Goal: Task Accomplishment & Management: Use online tool/utility

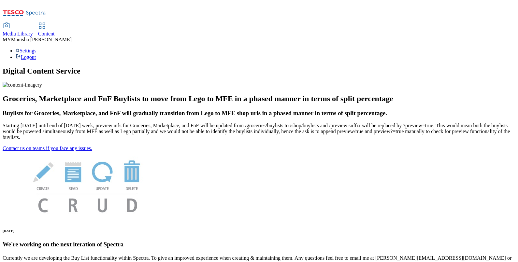
click at [55, 31] on span "Content" at bounding box center [46, 34] width 17 height 6
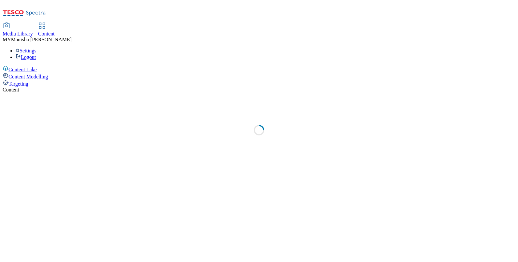
select select "ighs-sk"
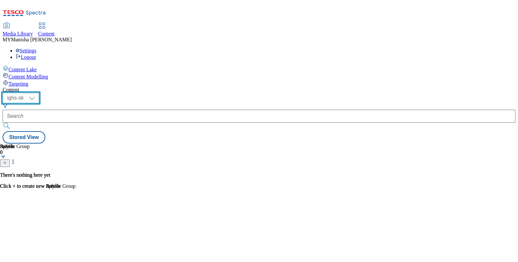
click at [39, 93] on select "ighs-cz ighs-hu ighs-sk" at bounding box center [21, 98] width 37 height 10
click at [72, 37] on span "Manisha Yong Hang" at bounding box center [41, 40] width 61 height 6
click at [506, 48] on div "Settings Logout" at bounding box center [259, 54] width 513 height 12
click at [33, 31] on span "Media Library" at bounding box center [18, 34] width 30 height 6
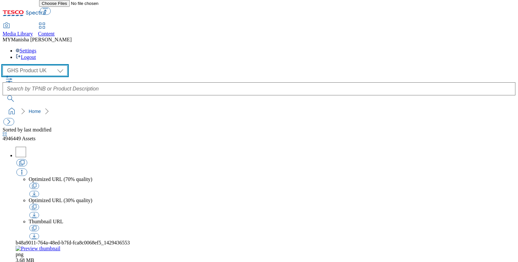
click at [48, 66] on select "GHS Product UK GHS ROI iGHS Marketing CE" at bounding box center [35, 71] width 65 height 10
select select "flare-ghs-roi"
click at [4, 66] on select "GHS Product UK GHS ROI iGHS Marketing CE" at bounding box center [35, 71] width 65 height 10
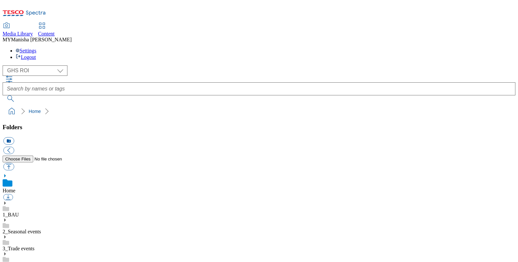
click at [55, 31] on div "Content" at bounding box center [46, 34] width 17 height 6
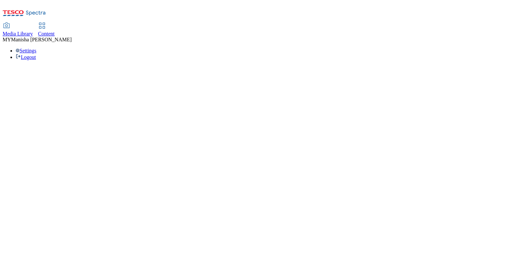
select select "ighs-sk"
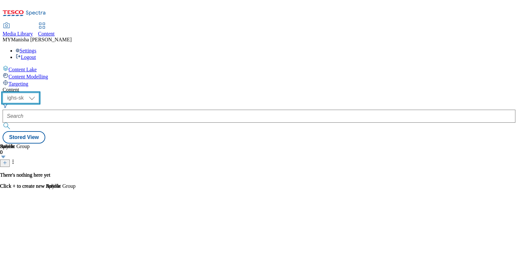
click at [39, 93] on select "ighs-cz ighs-hu ighs-sk" at bounding box center [21, 98] width 37 height 10
click at [471, 37] on div "MY Manisha Yong Hang" at bounding box center [259, 40] width 513 height 6
click at [72, 37] on span "Manisha Yong Hang" at bounding box center [41, 40] width 61 height 6
click at [502, 48] on div "Settings Logout" at bounding box center [259, 54] width 513 height 12
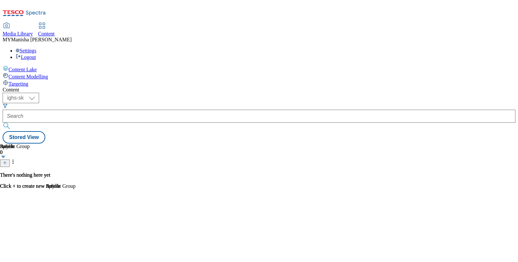
click at [36, 54] on link "Logout" at bounding box center [26, 57] width 20 height 6
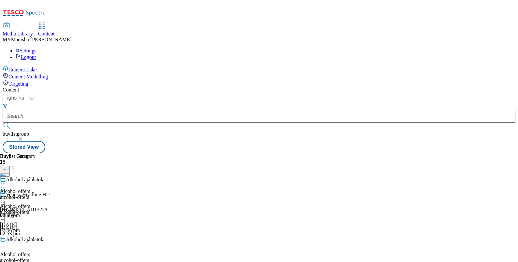
select select "ighs-hu"
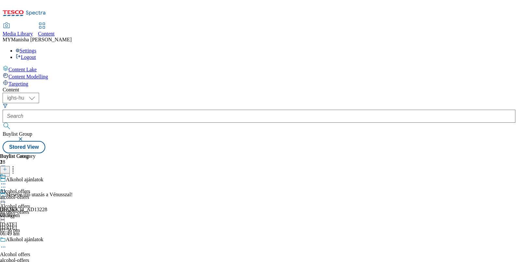
click at [109, 93] on div "( optional ) ighs-cz ighs-hu ighs-sk ighs-hu Buylist Group" at bounding box center [259, 117] width 513 height 48
click at [39, 93] on select "ighs-cz ighs-hu ighs-sk" at bounding box center [21, 98] width 37 height 10
select select "ighs-sk"
click at [39, 93] on select "ighs-cz ighs-hu ighs-sk" at bounding box center [21, 98] width 37 height 10
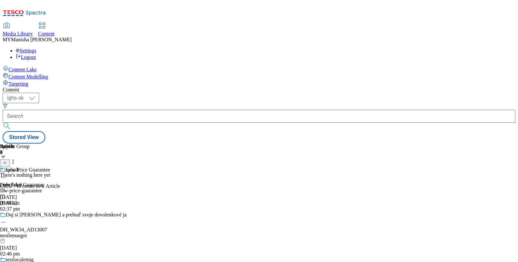
click at [7, 174] on icon at bounding box center [3, 177] width 7 height 7
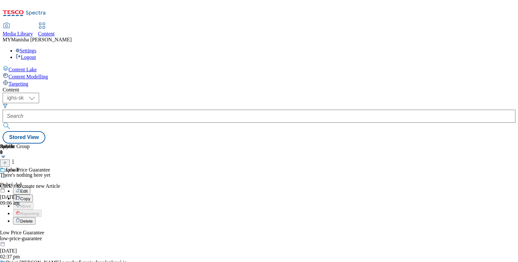
click at [30, 187] on button "Edit" at bounding box center [21, 190] width 17 height 7
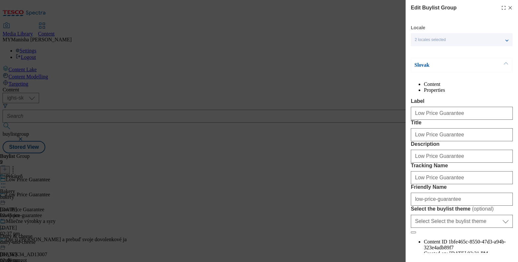
scroll to position [44, 0]
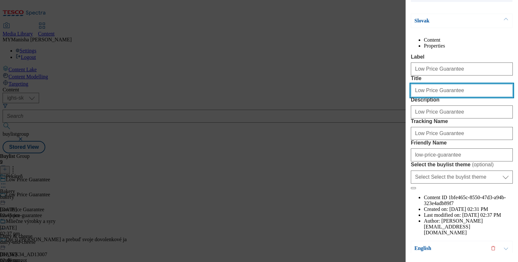
click at [456, 97] on input "Low Price Guarantee" at bounding box center [462, 90] width 102 height 13
paste input "Garantujeme nízke ceny"
type input "Garantujeme nízke ceny"
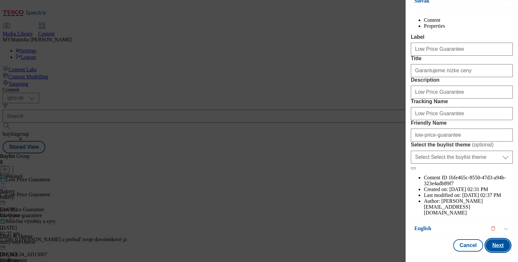
click at [496, 240] on button "Next" at bounding box center [498, 246] width 24 height 12
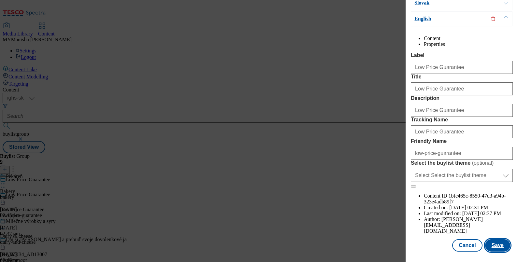
click at [496, 240] on button "Save" at bounding box center [497, 246] width 25 height 12
